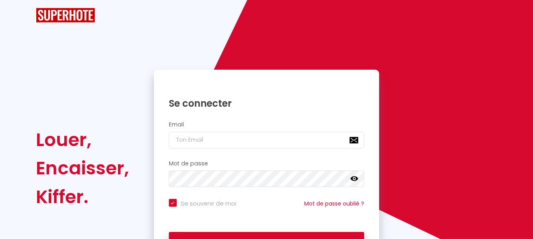
checkbox input "true"
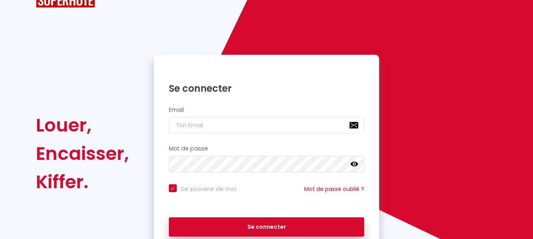
scroll to position [67, 0]
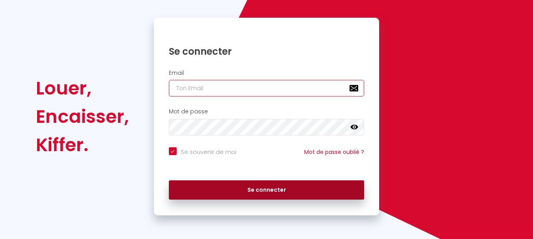
type input "[PERSON_NAME][EMAIL_ADDRESS][DOMAIN_NAME]"
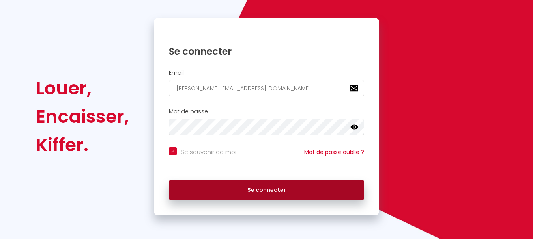
click at [239, 191] on button "Se connecter" at bounding box center [267, 191] width 196 height 20
checkbox input "true"
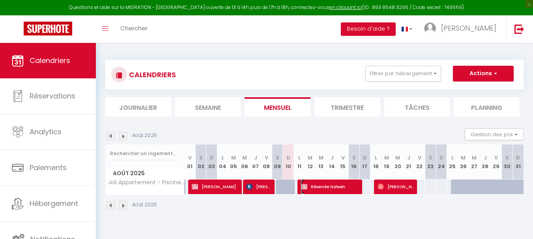
click at [324, 183] on span "Réservée Nolwen" at bounding box center [330, 186] width 59 height 15
click at [0, 0] on div at bounding box center [0, 0] width 0 height 0
click at [329, 185] on span "Réservée Nolwen" at bounding box center [330, 186] width 59 height 15
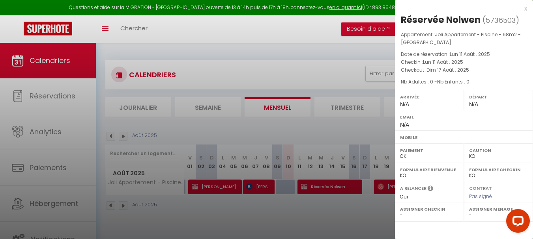
click at [302, 28] on div at bounding box center [266, 119] width 533 height 239
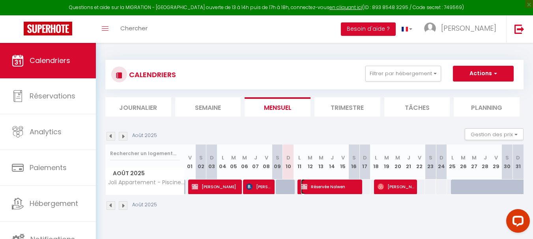
click at [321, 187] on span "Réservée Nolwen" at bounding box center [330, 186] width 59 height 15
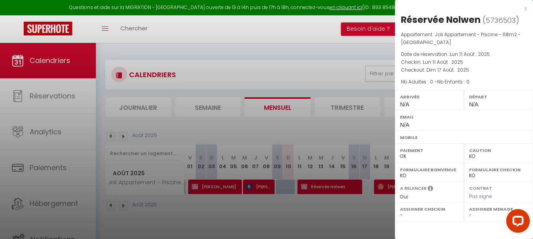
click at [314, 28] on div at bounding box center [266, 119] width 533 height 239
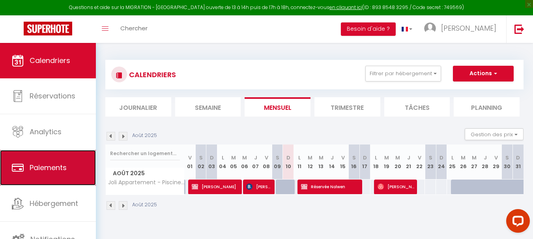
click at [53, 168] on span "Paiements" at bounding box center [48, 168] width 37 height 10
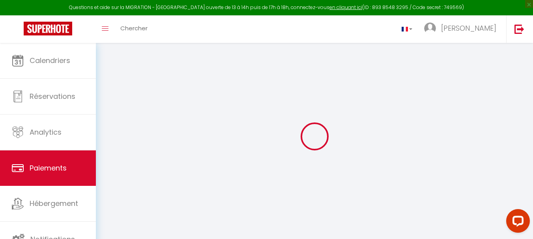
select select "2"
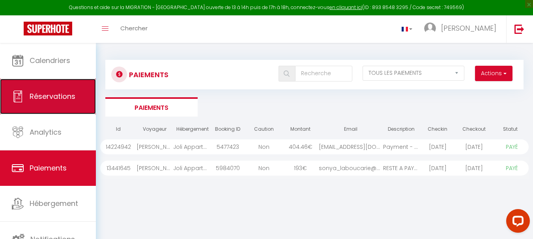
click at [40, 97] on span "Réservations" at bounding box center [53, 97] width 46 height 10
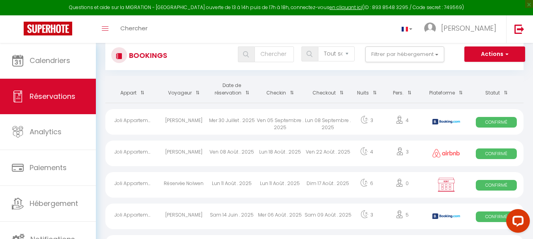
scroll to position [17, 0]
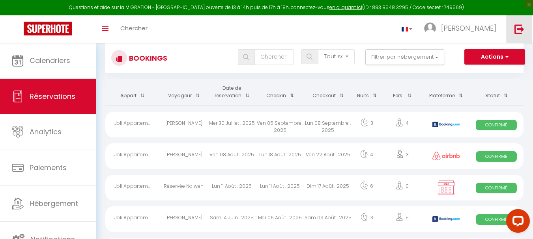
click at [521, 27] on img at bounding box center [519, 29] width 10 height 10
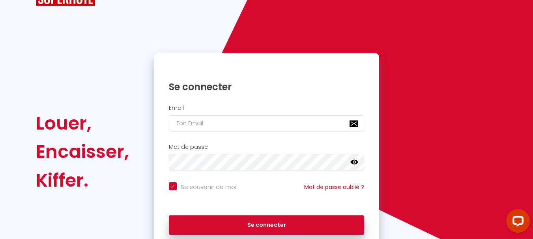
checkbox input "true"
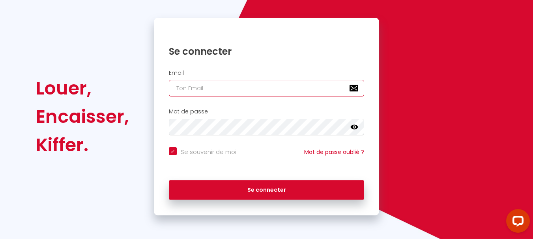
type input "[PERSON_NAME][EMAIL_ADDRESS][DOMAIN_NAME]"
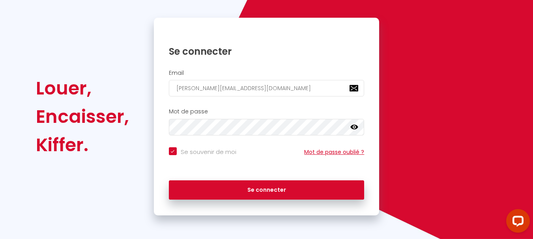
checkbox input "true"
